Goal: Task Accomplishment & Management: Use online tool/utility

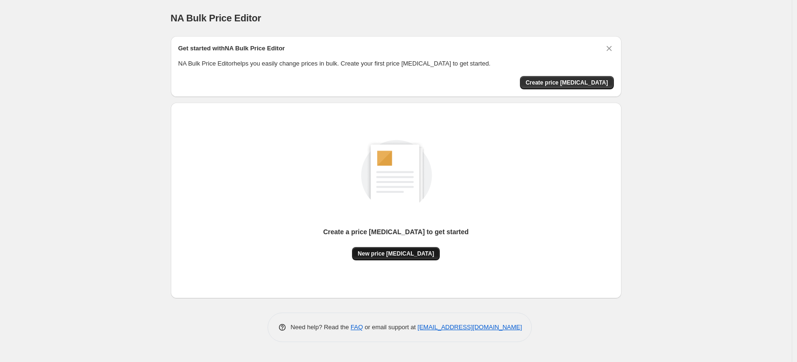
click at [399, 256] on span "New price [MEDICAL_DATA]" at bounding box center [396, 254] width 76 height 8
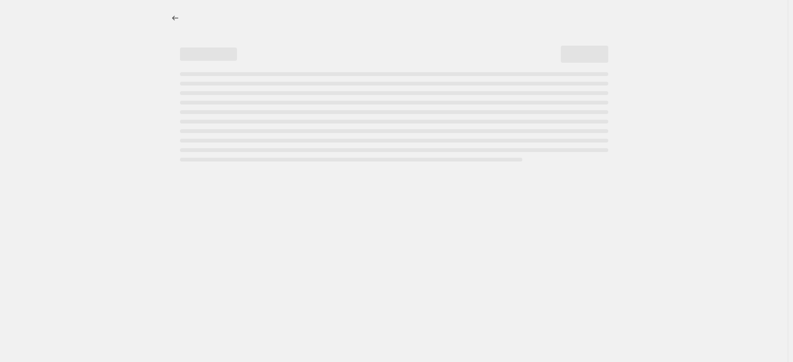
select select "percentage"
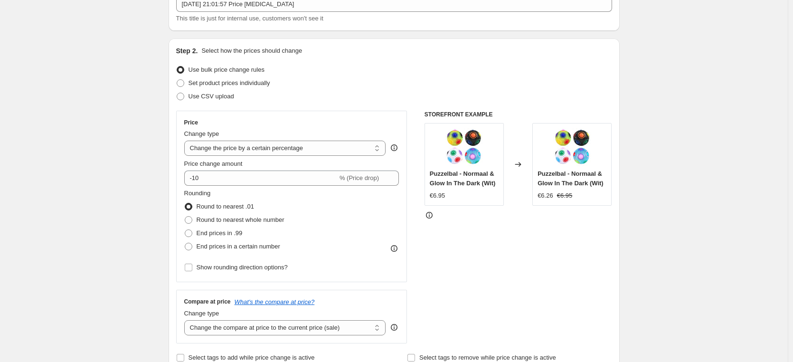
scroll to position [95, 0]
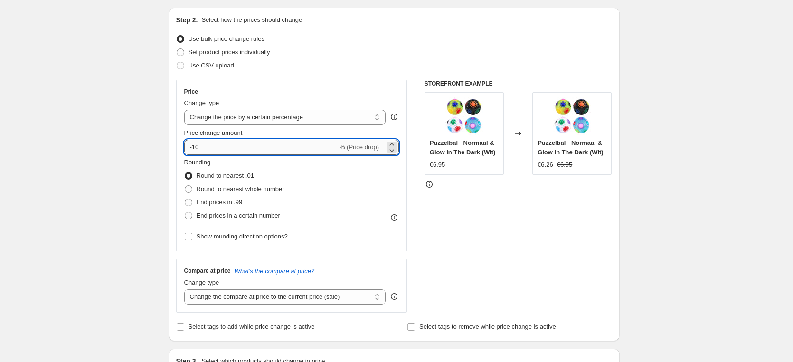
click at [201, 147] on input "-10" at bounding box center [260, 147] width 153 height 15
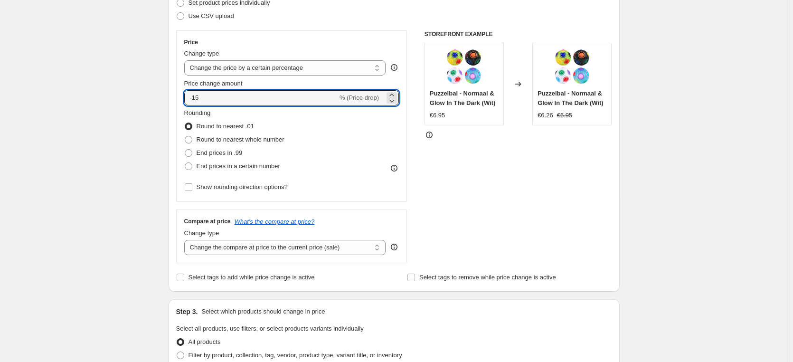
scroll to position [190, 0]
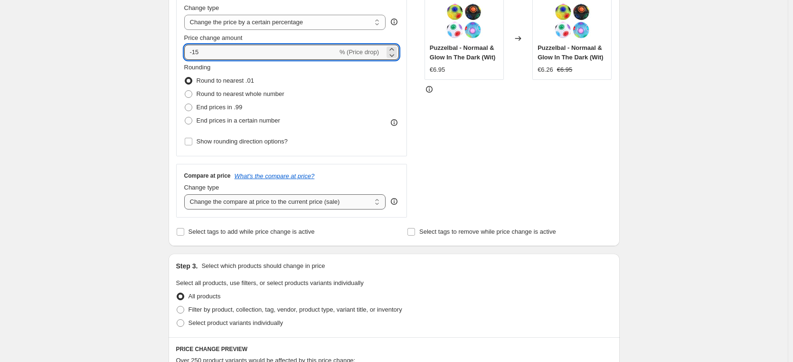
type input "-15"
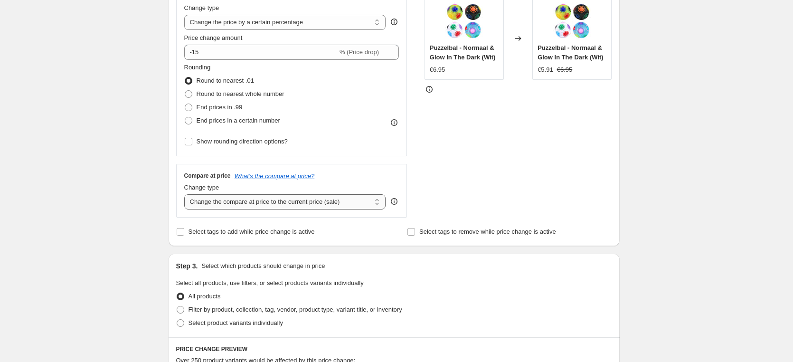
click at [274, 206] on select "Change the compare at price to the current price (sale) Change the compare at p…" at bounding box center [285, 201] width 202 height 15
click at [186, 194] on select "Change the compare at price to the current price (sale) Change the compare at p…" at bounding box center [285, 201] width 202 height 15
click at [203, 233] on span "Select tags to add while price change is active" at bounding box center [251, 231] width 126 height 7
click at [184, 233] on input "Select tags to add while price change is active" at bounding box center [181, 232] width 8 height 8
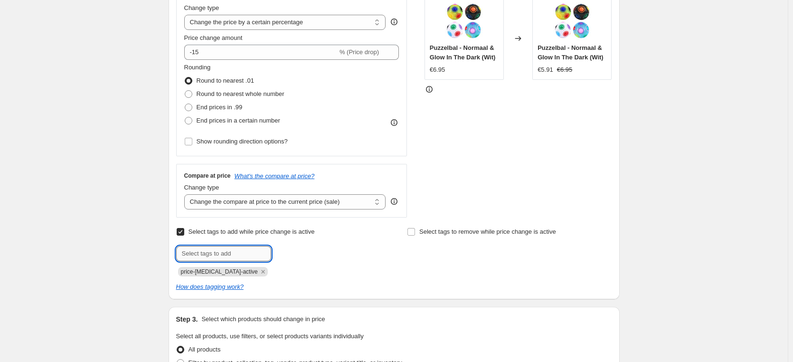
click at [194, 253] on input "text" at bounding box center [223, 253] width 95 height 15
click at [184, 231] on input "Select tags to add while price change is active" at bounding box center [181, 232] width 8 height 8
checkbox input "false"
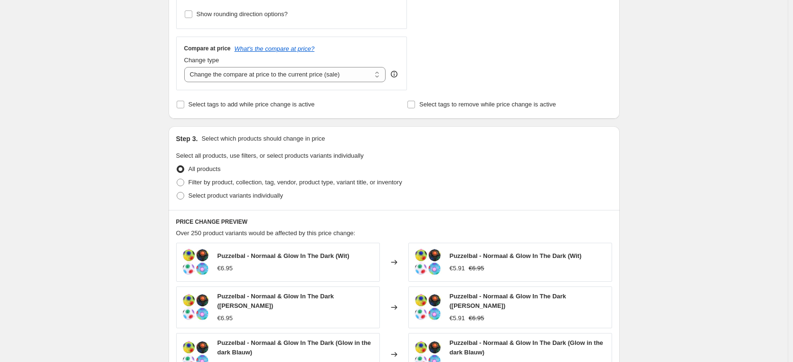
scroll to position [332, 0]
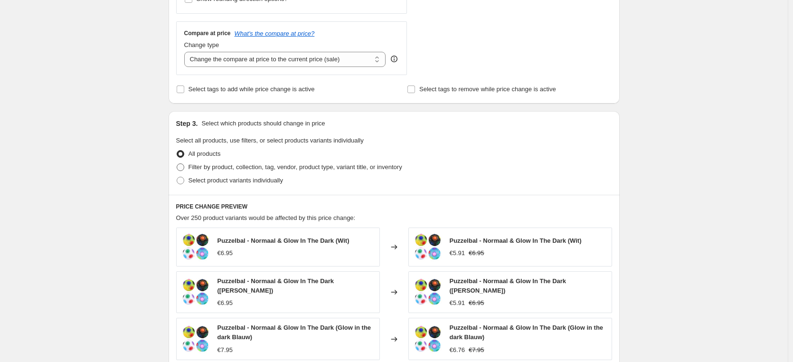
click at [185, 165] on span at bounding box center [180, 167] width 9 height 9
click at [177, 164] on input "Filter by product, collection, tag, vendor, product type, variant title, or inv…" at bounding box center [177, 163] width 0 height 0
radio input "true"
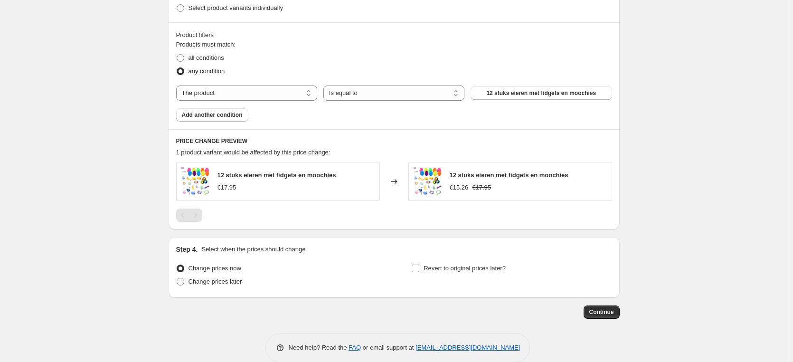
scroll to position [520, 0]
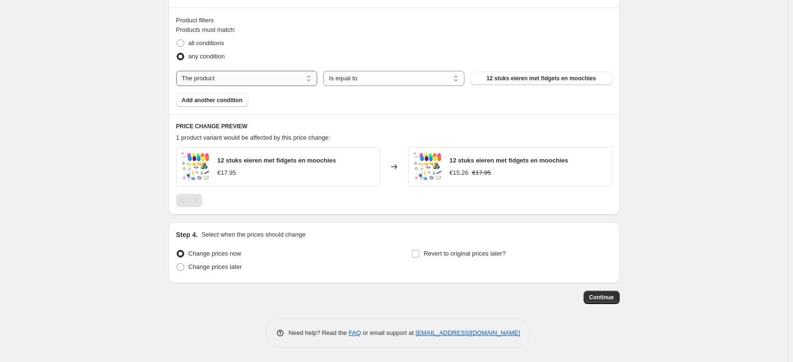
click at [290, 81] on select "The product The product's collection The product's tag The product's vendor The…" at bounding box center [246, 78] width 141 height 15
select select "collection"
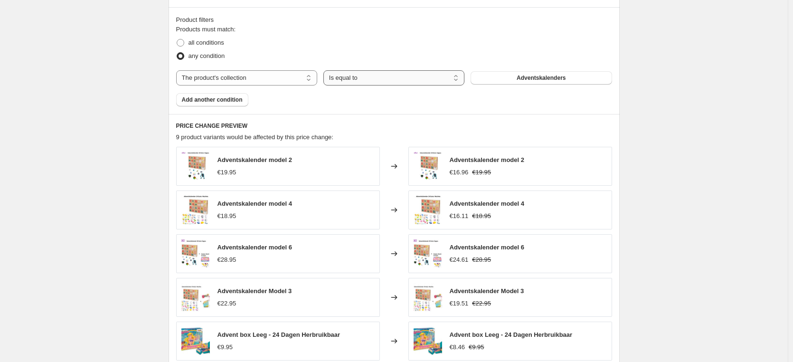
click at [370, 81] on select "Is equal to Is not equal to" at bounding box center [393, 77] width 141 height 15
click at [512, 75] on button "Adventskalenders" at bounding box center [540, 77] width 141 height 13
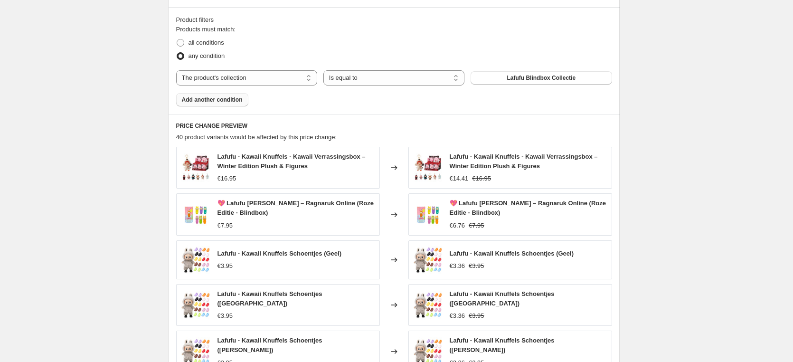
click at [218, 100] on span "Add another condition" at bounding box center [212, 100] width 61 height 8
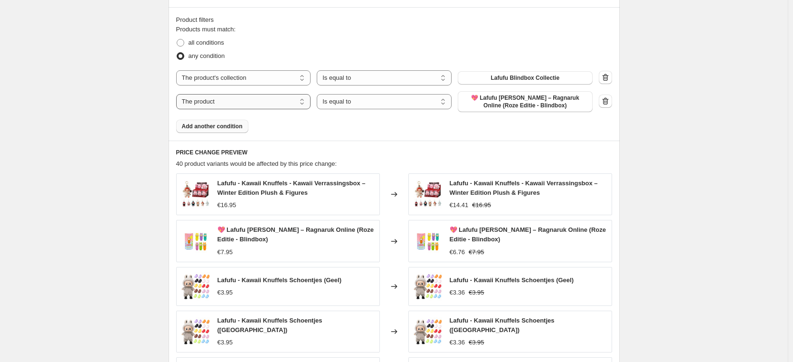
click at [228, 103] on select "The product The product's collection The product's tag The product's vendor The…" at bounding box center [243, 101] width 135 height 15
select select "collection"
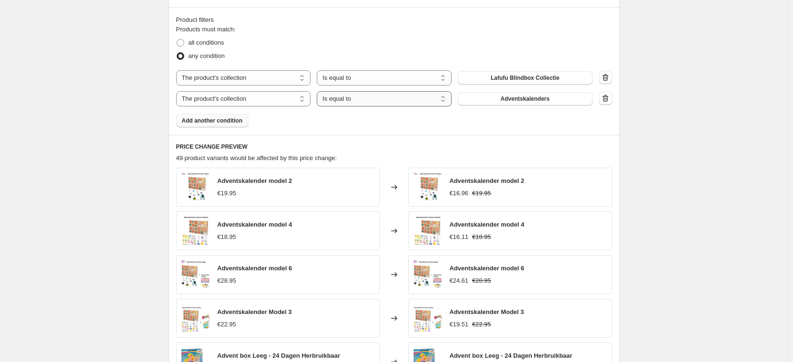
click at [421, 104] on select "Is equal to Is not equal to" at bounding box center [384, 98] width 135 height 15
click at [419, 104] on select "Is equal to Is not equal to" at bounding box center [384, 98] width 135 height 15
click at [521, 97] on span "Adventskalenders" at bounding box center [524, 99] width 49 height 8
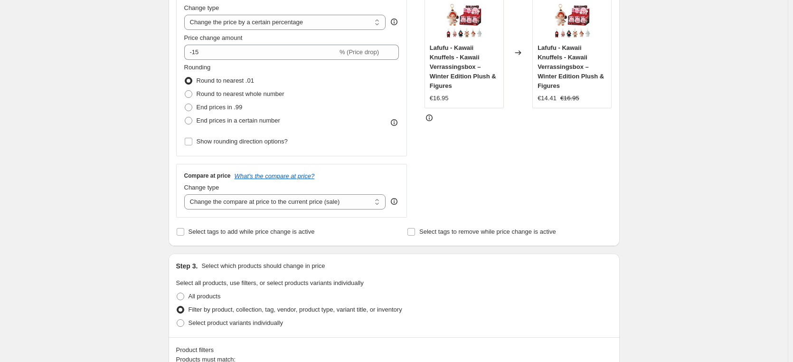
scroll to position [187, 0]
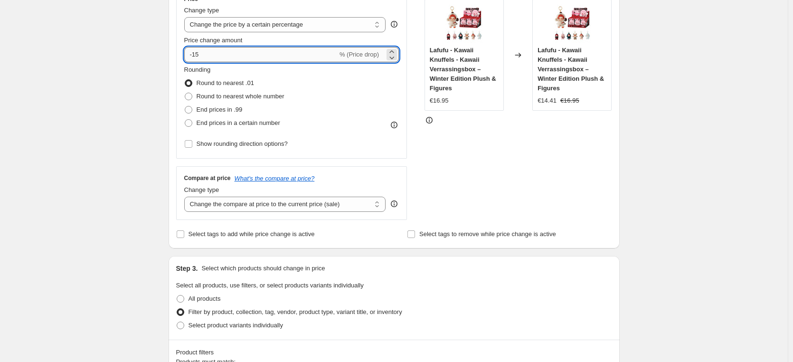
click at [207, 56] on input "-15" at bounding box center [260, 54] width 153 height 15
type input "-1"
click at [576, 210] on div "STOREFRONT EXAMPLE Lafufu - Kawaii Knuffels - Kawaii Verrassingsbox – Winter Ed…" at bounding box center [517, 103] width 187 height 233
click at [216, 55] on input "-20" at bounding box center [260, 54] width 153 height 15
type input "-25"
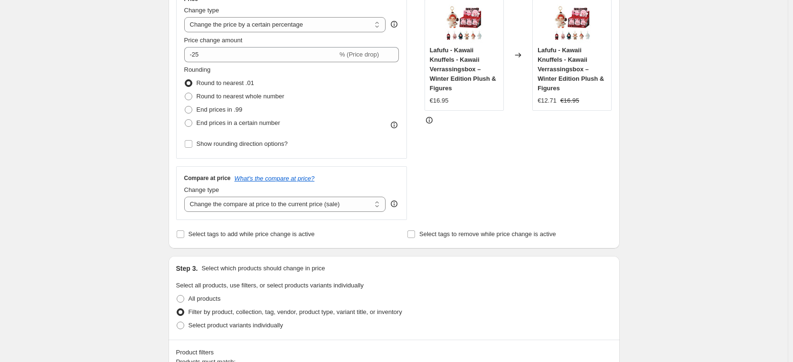
click at [512, 177] on div "STOREFRONT EXAMPLE Lafufu - Kawaii Knuffels - Kawaii Verrassingsbox – Winter Ed…" at bounding box center [517, 103] width 187 height 233
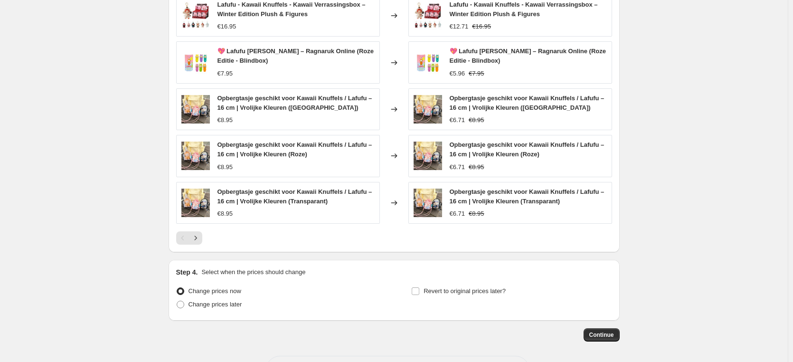
scroll to position [730, 0]
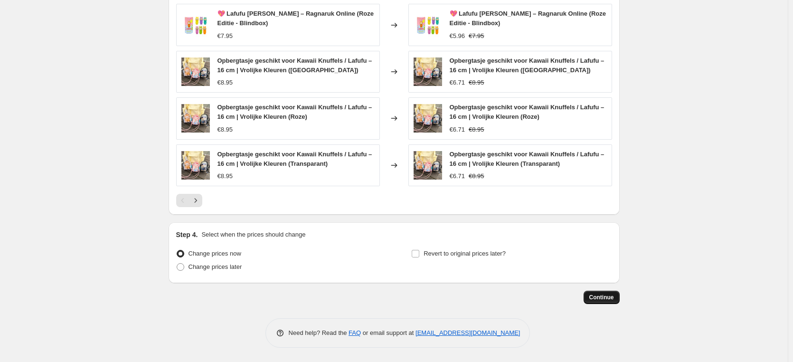
click at [604, 300] on span "Continue" at bounding box center [601, 297] width 25 height 8
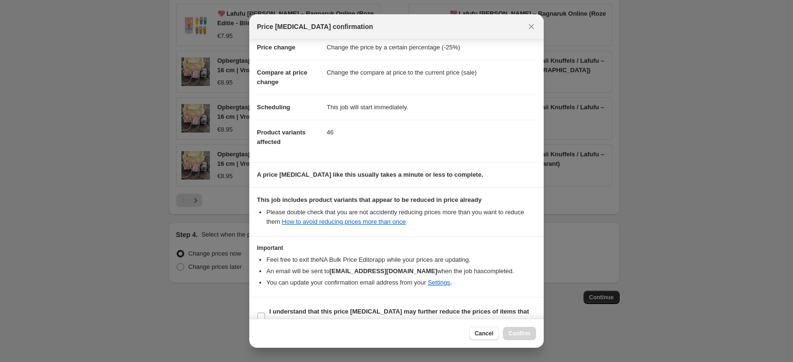
scroll to position [38, 0]
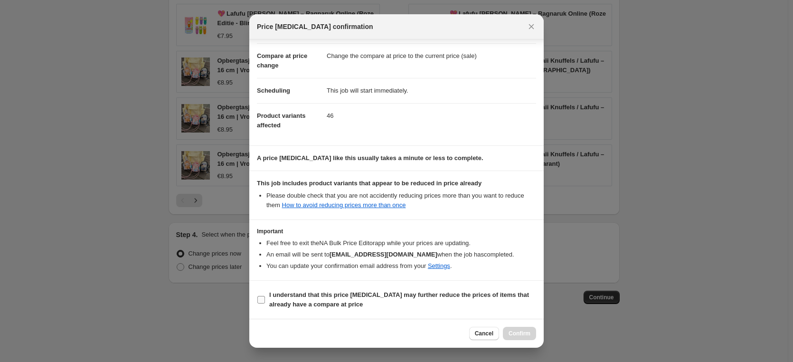
click at [262, 298] on input "I understand that this price [MEDICAL_DATA] may further reduce the prices of it…" at bounding box center [261, 300] width 8 height 8
checkbox input "true"
click at [516, 330] on span "Confirm" at bounding box center [519, 333] width 22 height 8
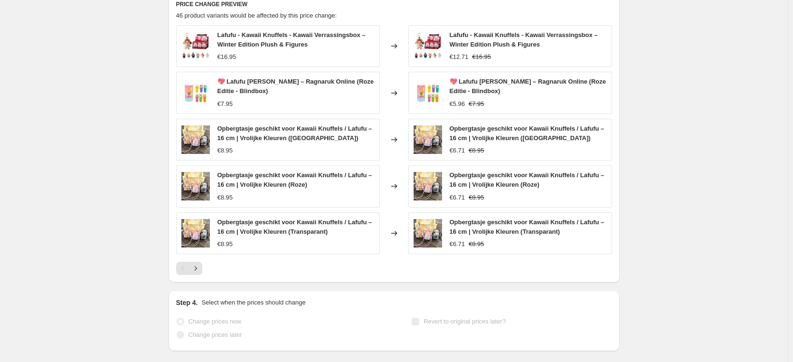
select select "percentage"
select select "collection"
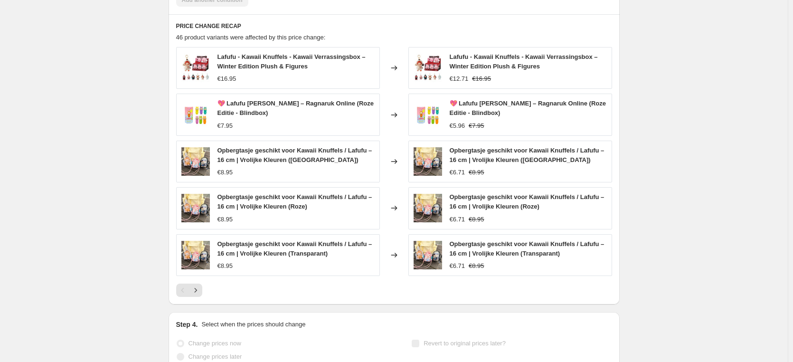
scroll to position [0, 0]
